Goal: Transaction & Acquisition: Purchase product/service

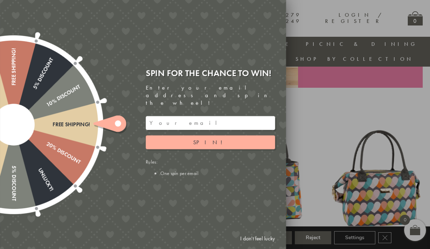
scroll to position [215, 0]
click at [209, 146] on span "Spin!" at bounding box center [210, 142] width 35 height 8
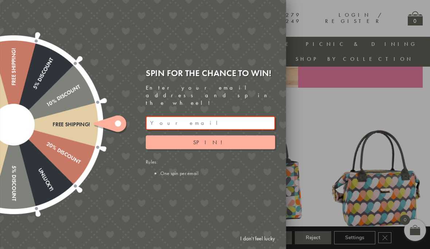
click at [183, 126] on input "email" at bounding box center [210, 123] width 129 height 14
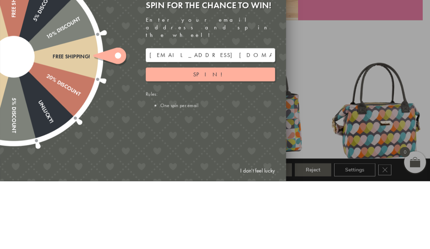
click at [216, 138] on span "Spin!" at bounding box center [210, 142] width 35 height 8
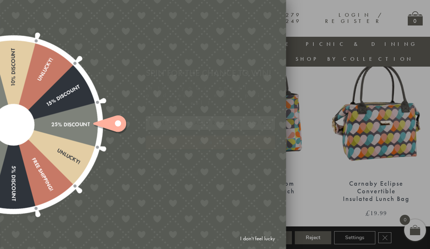
type input "3KEPDERC"
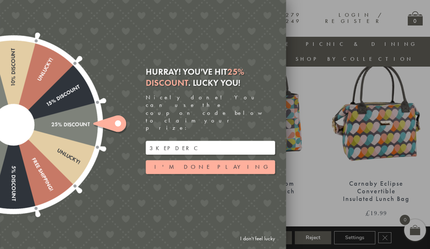
click at [315, 184] on div at bounding box center [215, 124] width 430 height 249
click at [327, 202] on div at bounding box center [215, 124] width 430 height 249
click at [347, 212] on div at bounding box center [215, 124] width 430 height 249
click at [229, 170] on button "I'm done playing" at bounding box center [210, 167] width 129 height 14
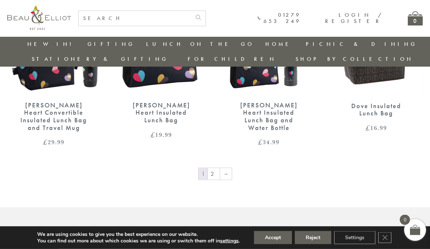
scroll to position [1146, 5]
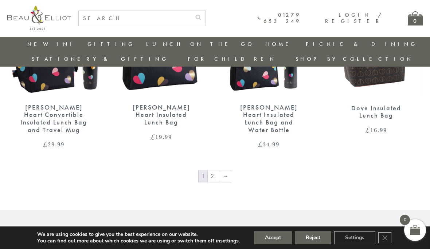
click at [220, 170] on link "→" at bounding box center [226, 176] width 12 height 12
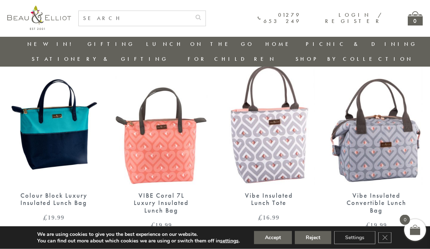
scroll to position [472, 5]
click at [399, 141] on img at bounding box center [375, 124] width 93 height 120
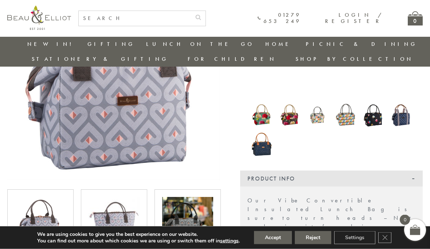
scroll to position [124, 0]
